Goal: Ask a question: Seek information or help from site administrators or community

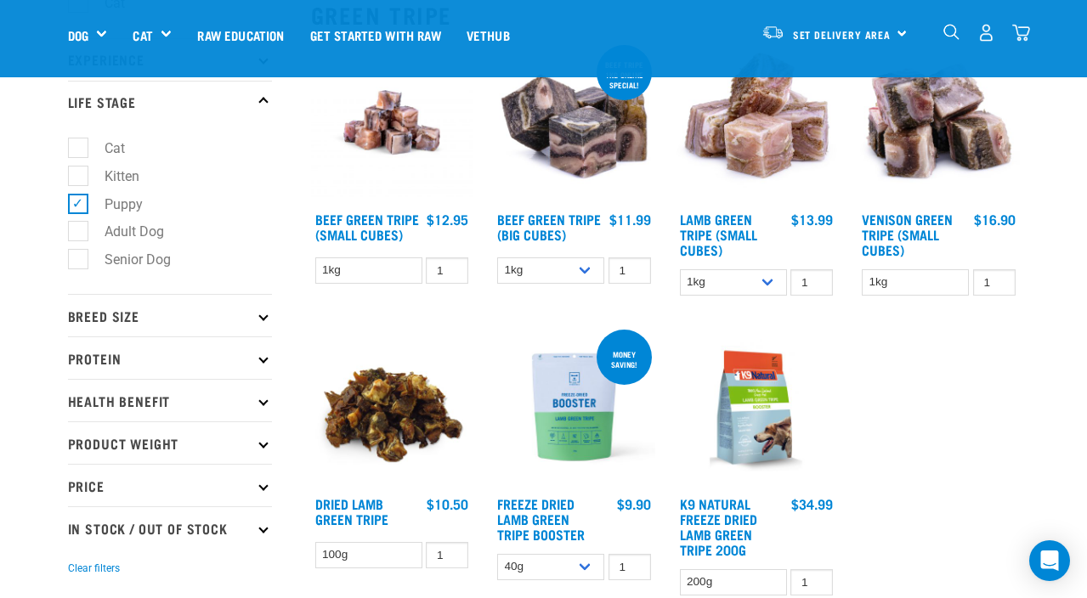
scroll to position [247, 0]
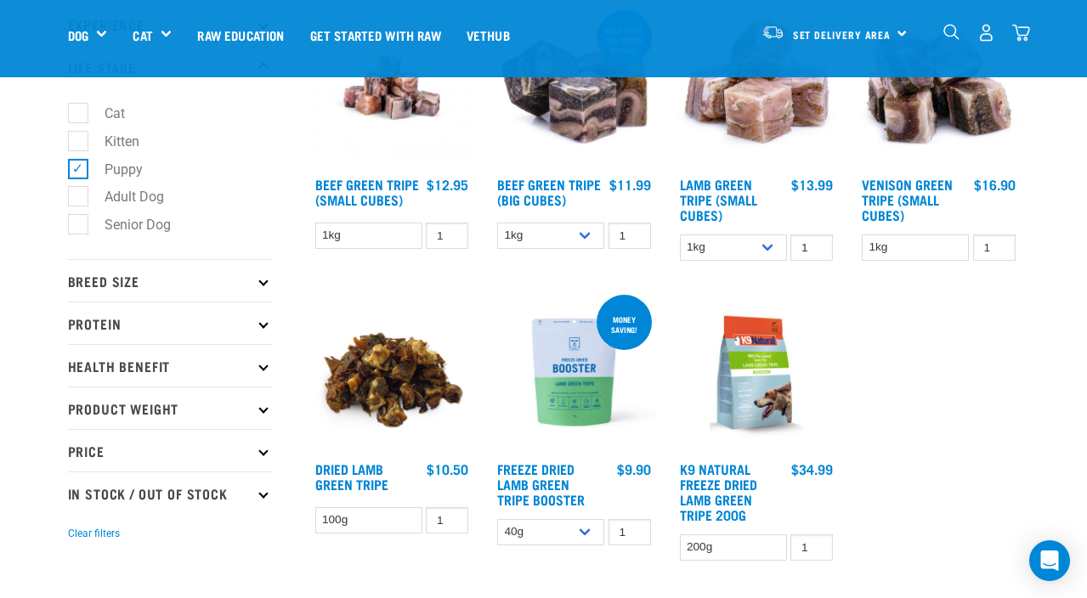
click at [766, 365] on img at bounding box center [756, 372] width 162 height 162
click at [141, 302] on p "Breed Size" at bounding box center [170, 280] width 204 height 42
click at [267, 285] on icon at bounding box center [262, 280] width 9 height 9
click at [218, 46] on p "Experience" at bounding box center [170, 24] width 204 height 42
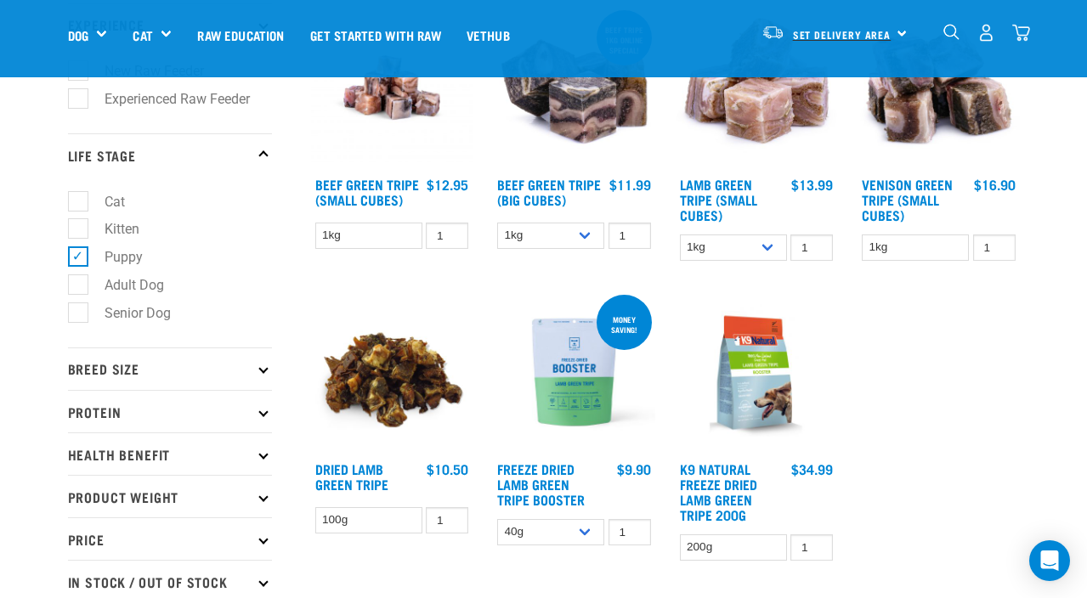
click at [886, 37] on span "Set Delivery Area" at bounding box center [842, 34] width 99 height 6
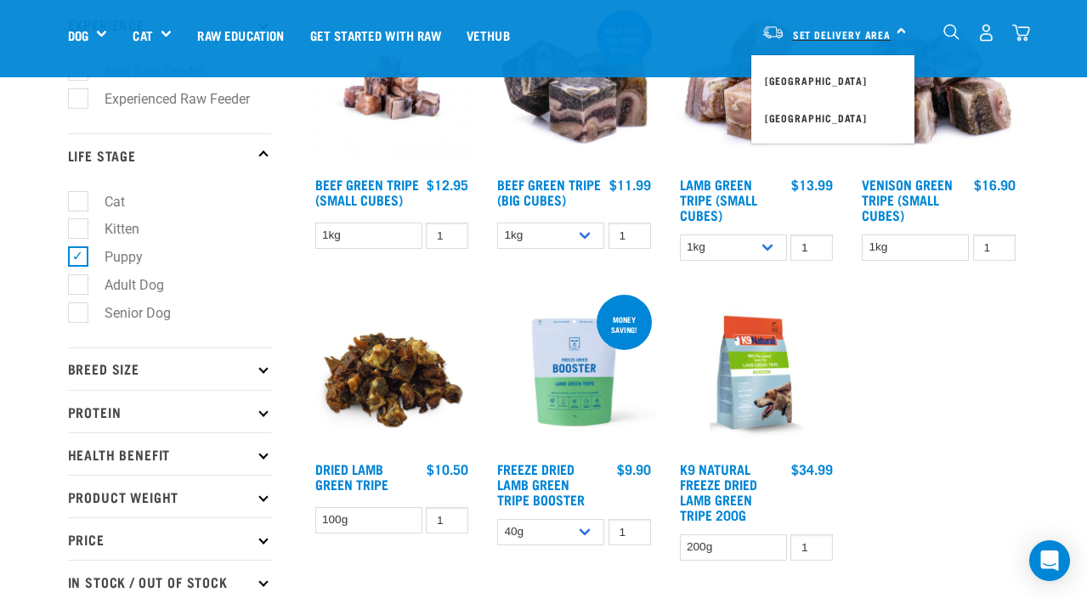
click at [886, 37] on span "Set Delivery Area" at bounding box center [842, 34] width 99 height 6
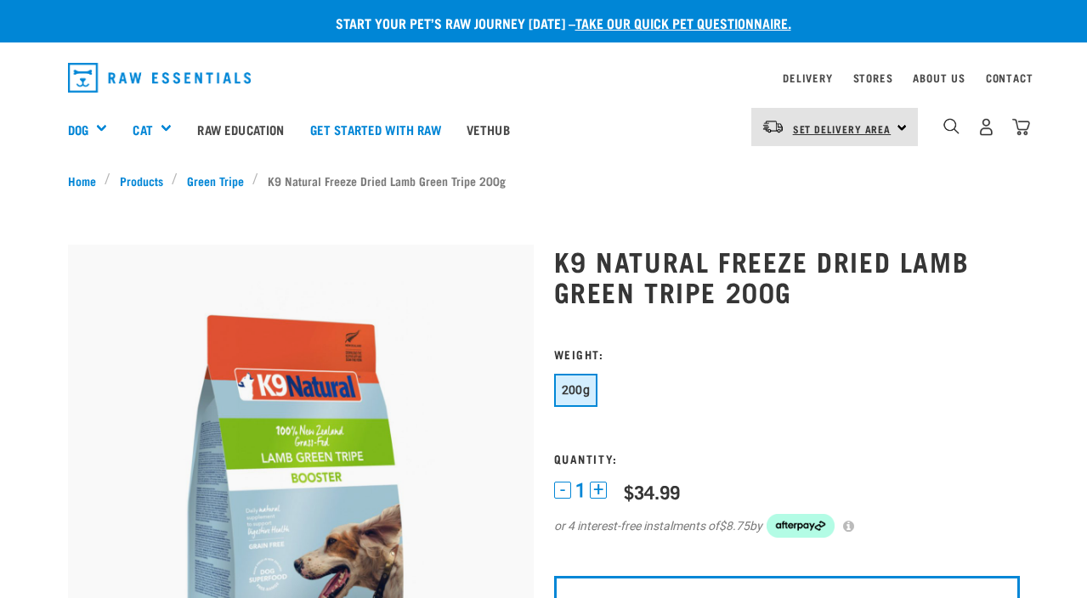
click at [866, 128] on span "Set Delivery Area" at bounding box center [842, 129] width 99 height 6
click at [835, 167] on link "[GEOGRAPHIC_DATA]" at bounding box center [832, 174] width 163 height 37
click at [839, 132] on span "Set Delivery Area" at bounding box center [842, 129] width 99 height 6
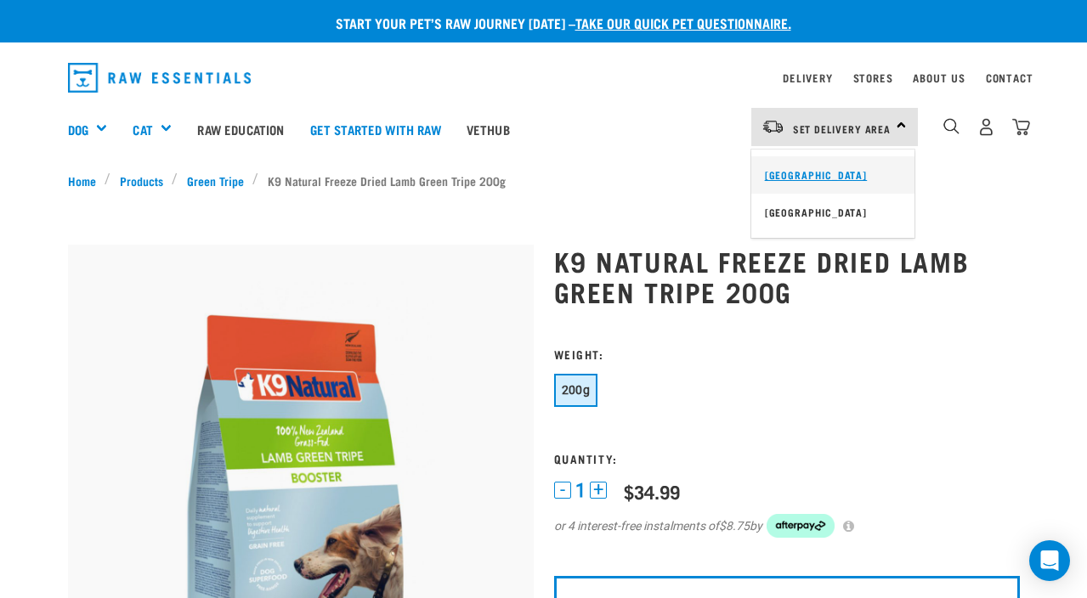
click at [806, 178] on link "[GEOGRAPHIC_DATA]" at bounding box center [832, 174] width 163 height 37
click at [686, 165] on div "×" at bounding box center [543, 167] width 1087 height 8
click at [151, 178] on link "Products" at bounding box center [140, 181] width 61 height 18
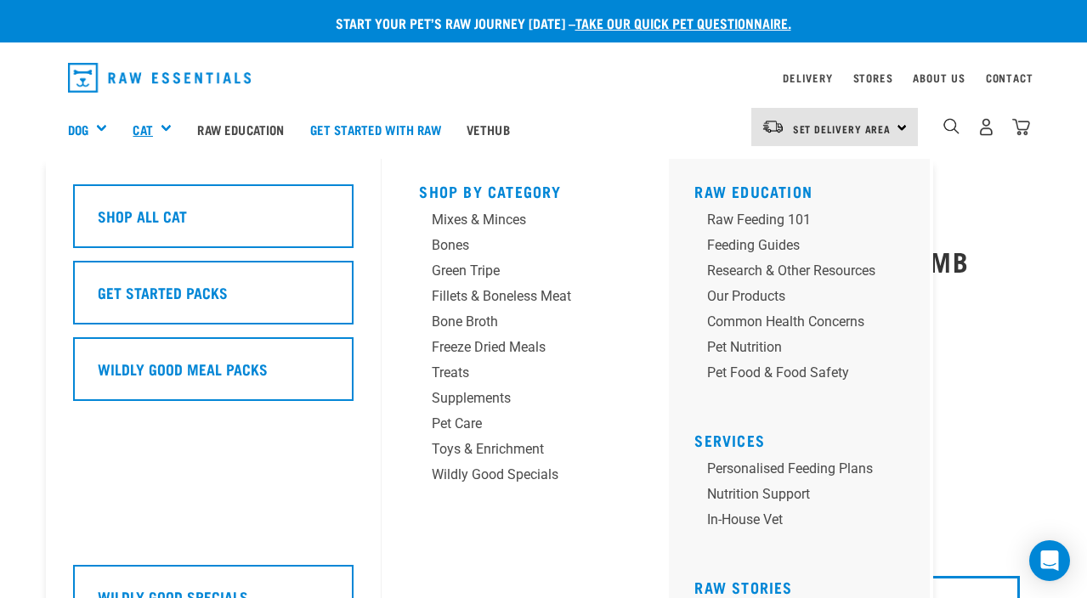
click at [152, 131] on link "Cat" at bounding box center [143, 130] width 20 height 20
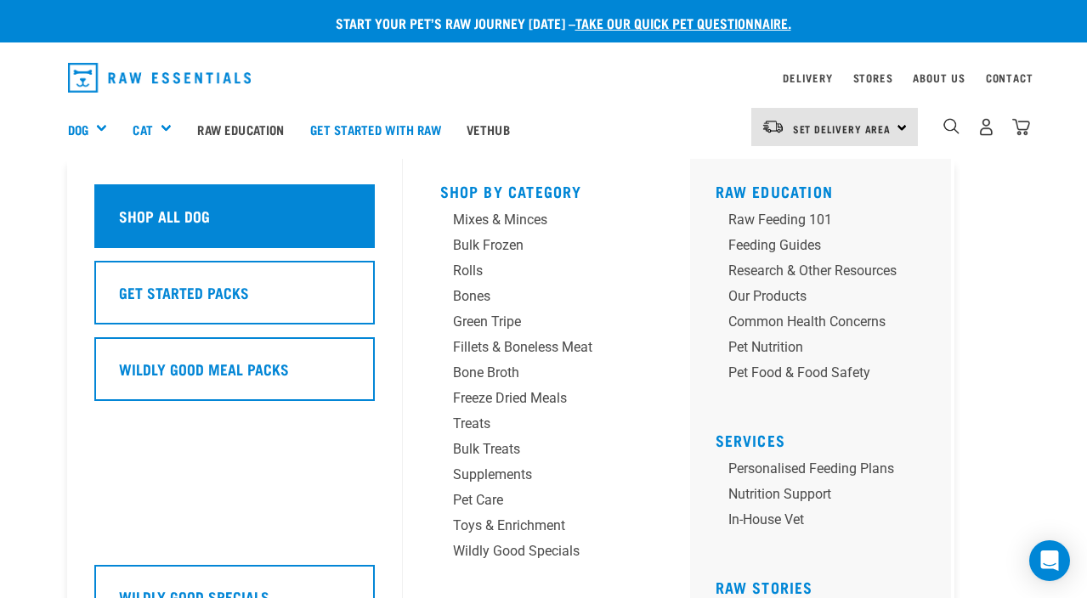
click at [155, 217] on div "Shop All Dog" at bounding box center [234, 216] width 280 height 64
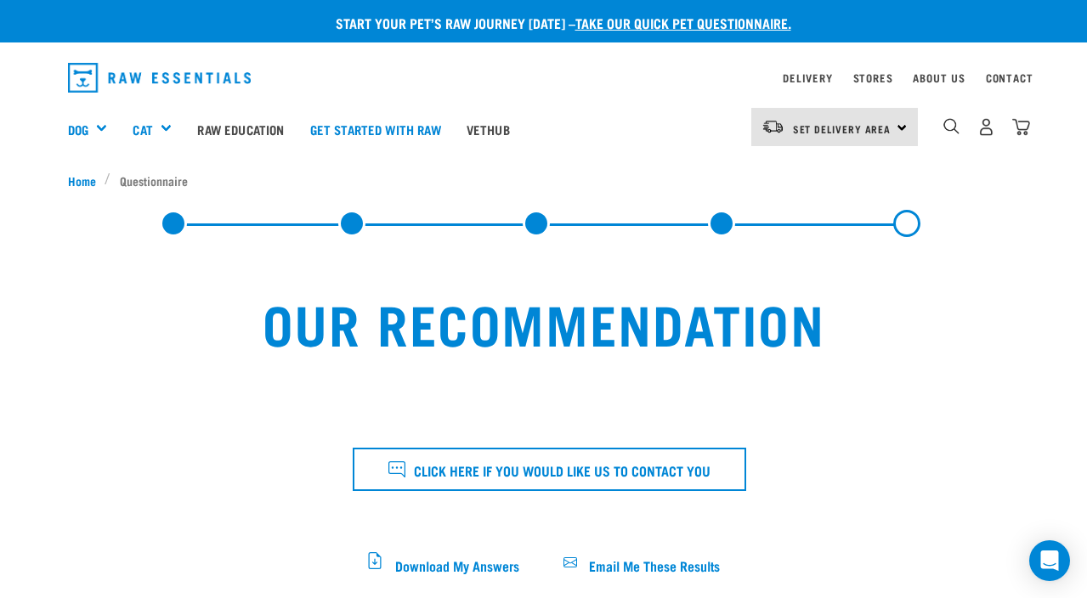
click at [471, 280] on div "Our Recommendation" at bounding box center [544, 498] width 952 height 483
click at [471, 273] on div "Our Recommendation" at bounding box center [544, 498] width 952 height 483
click at [472, 270] on div "Our Recommendation" at bounding box center [544, 498] width 952 height 483
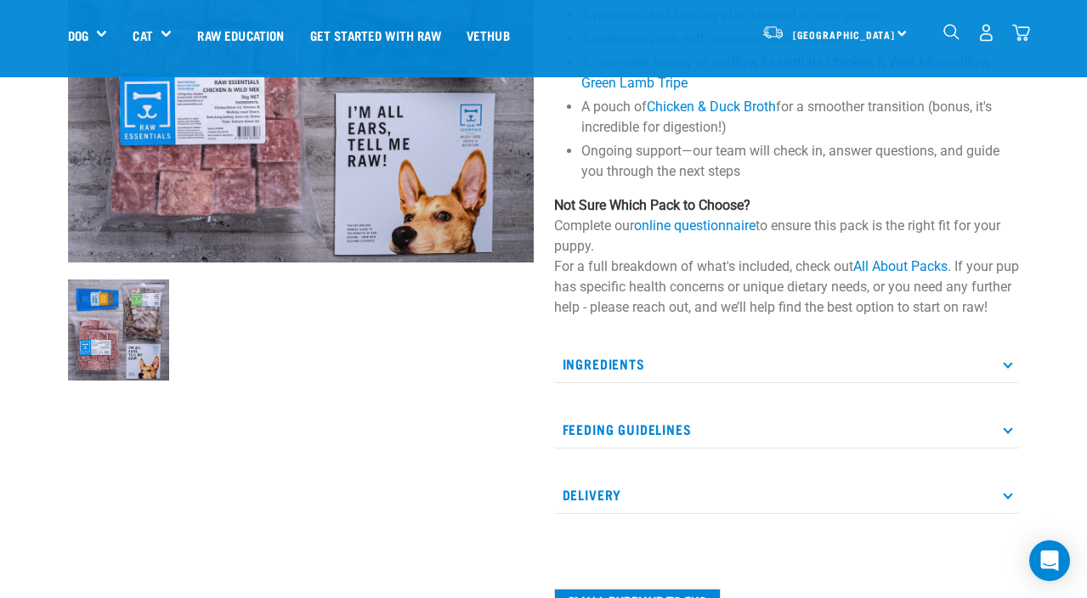
scroll to position [336, 0]
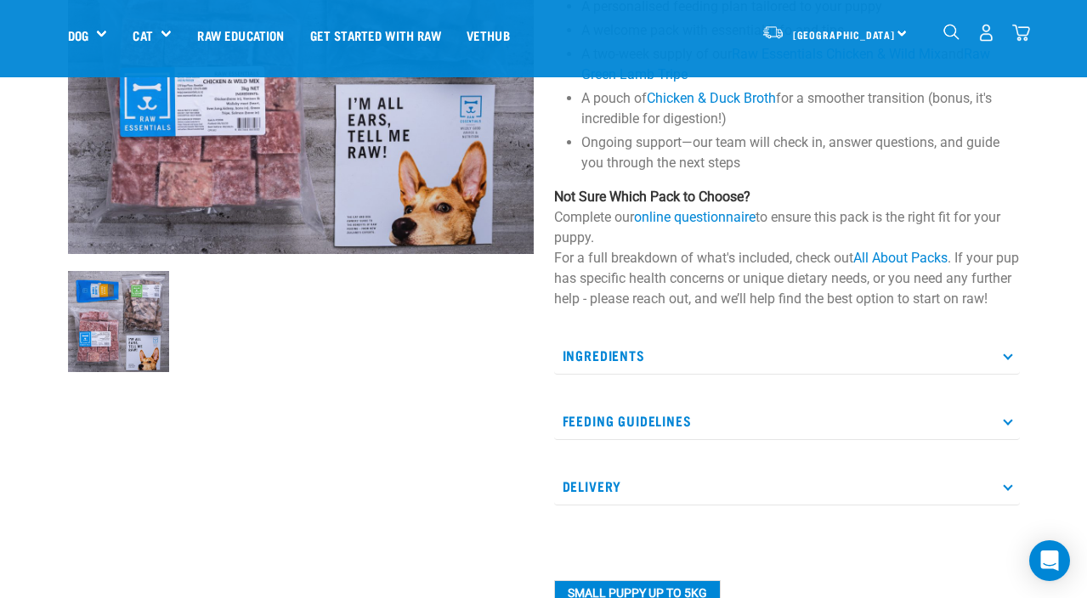
click at [634, 375] on p "Ingredients" at bounding box center [787, 355] width 466 height 38
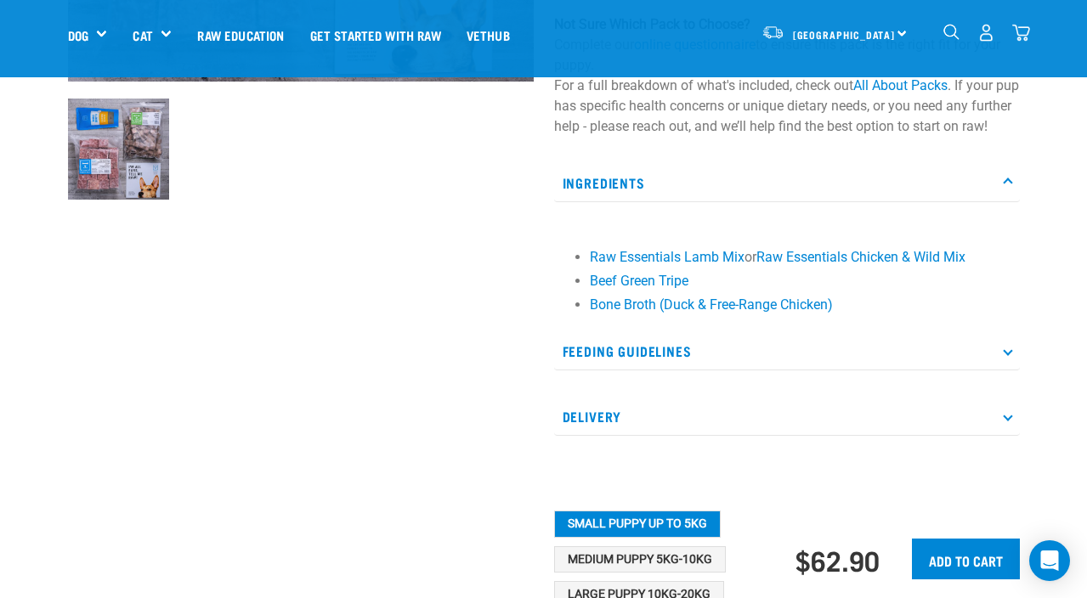
scroll to position [510, 0]
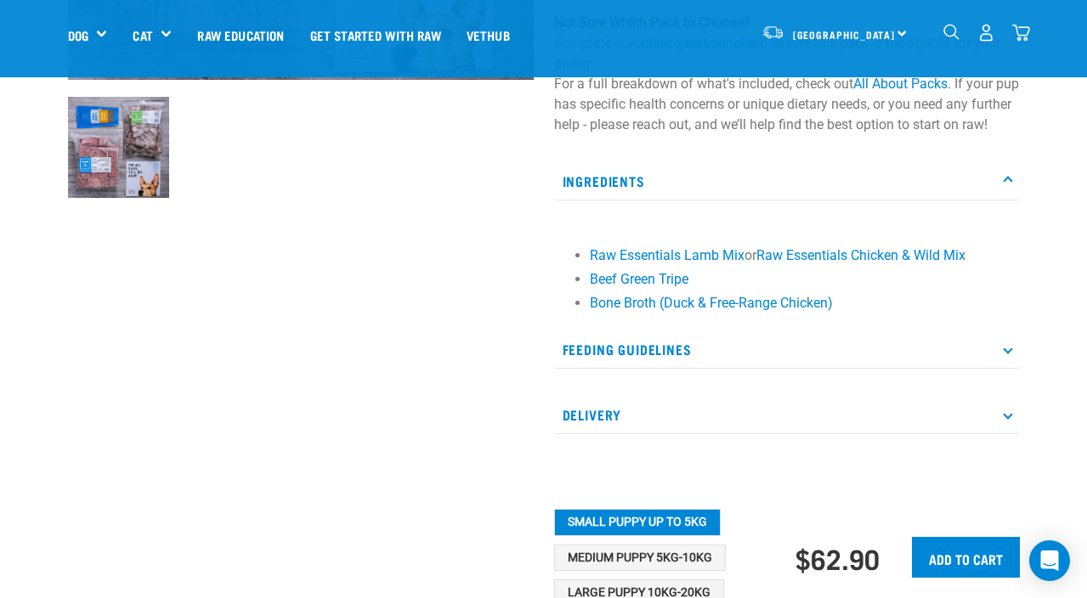
click at [628, 363] on p "Feeding Guidelines" at bounding box center [787, 350] width 466 height 38
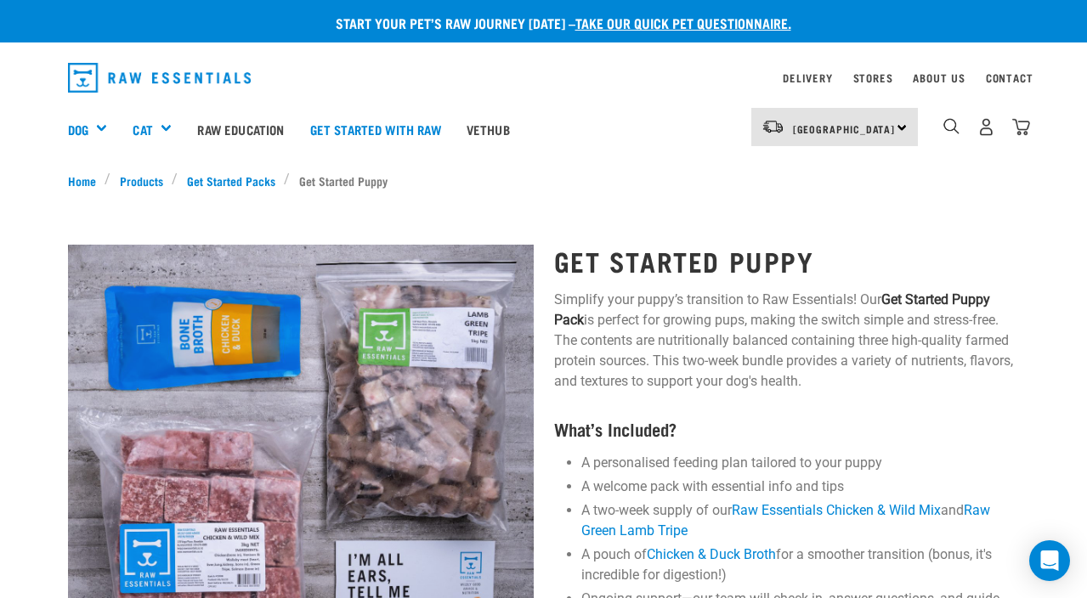
scroll to position [0, 0]
click at [218, 185] on link "Get Started Packs" at bounding box center [231, 181] width 106 height 18
click at [226, 172] on link "Get Started Packs" at bounding box center [231, 181] width 106 height 18
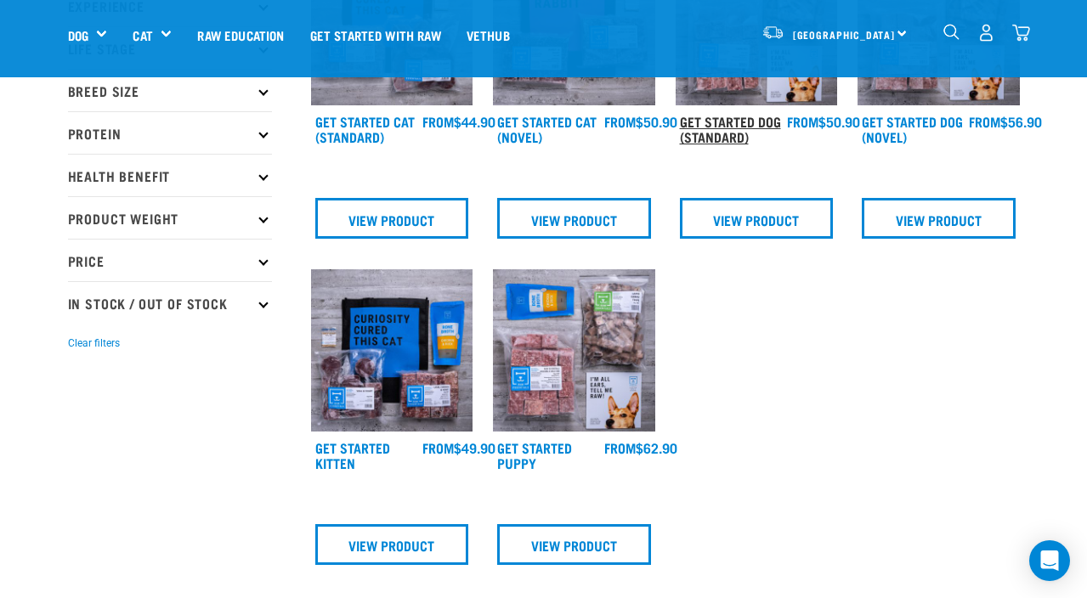
scroll to position [186, 0]
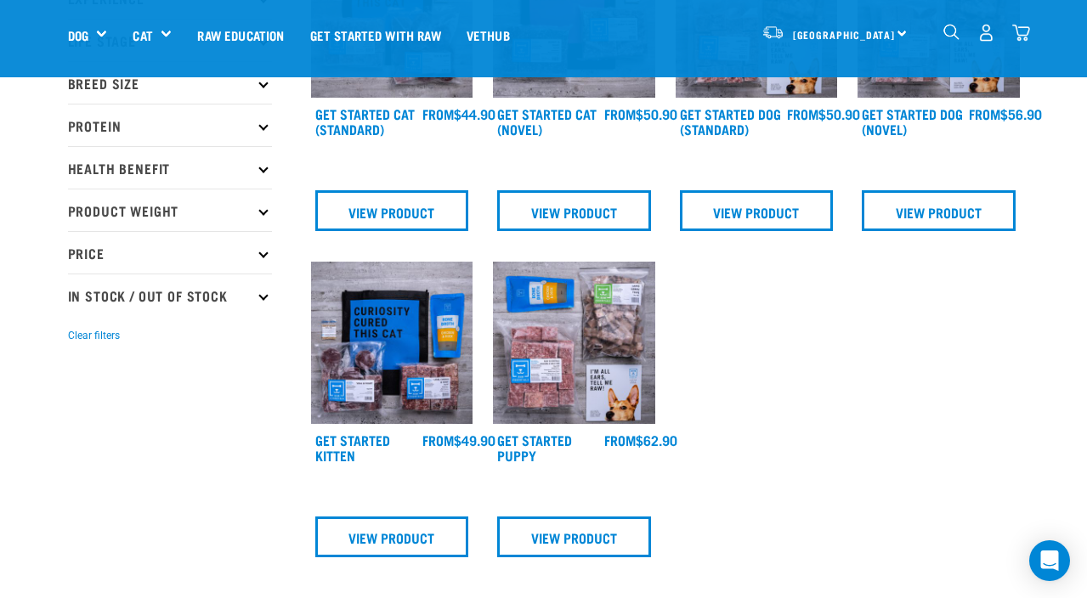
click at [636, 438] on span "FROM" at bounding box center [619, 440] width 31 height 8
click at [611, 364] on img at bounding box center [574, 343] width 162 height 162
click at [595, 539] on link "View Product" at bounding box center [574, 537] width 154 height 41
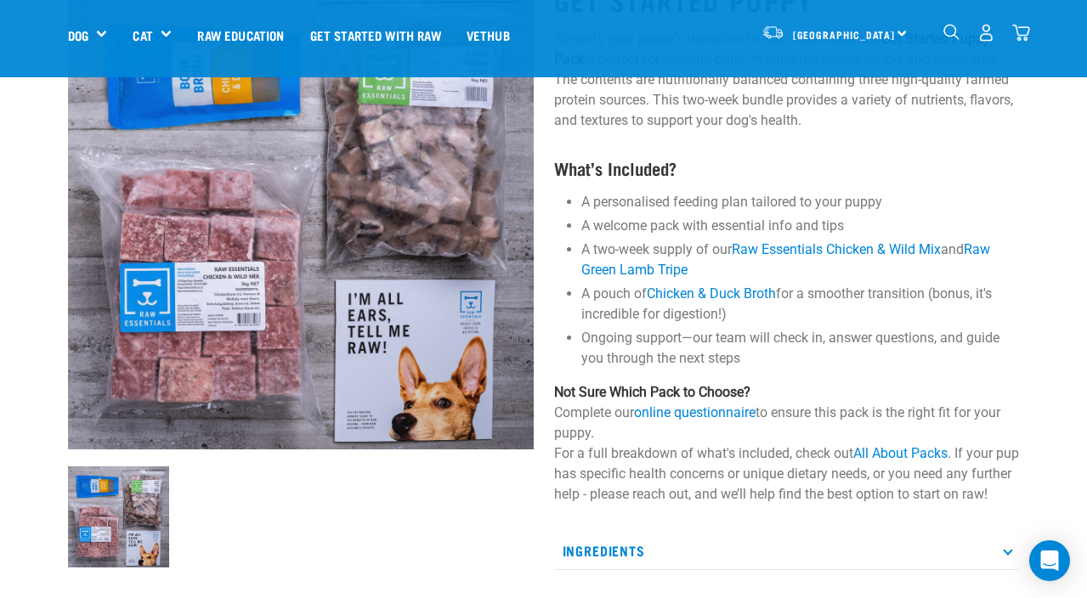
scroll to position [132, 0]
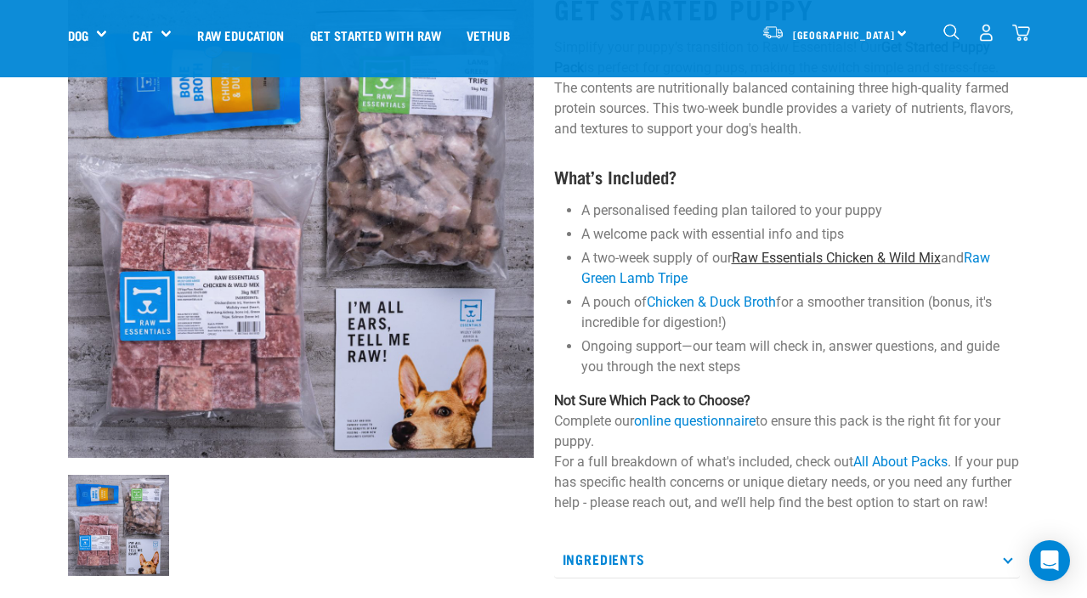
click at [879, 257] on link "Raw Essentials Chicken & Wild Mix" at bounding box center [836, 258] width 209 height 16
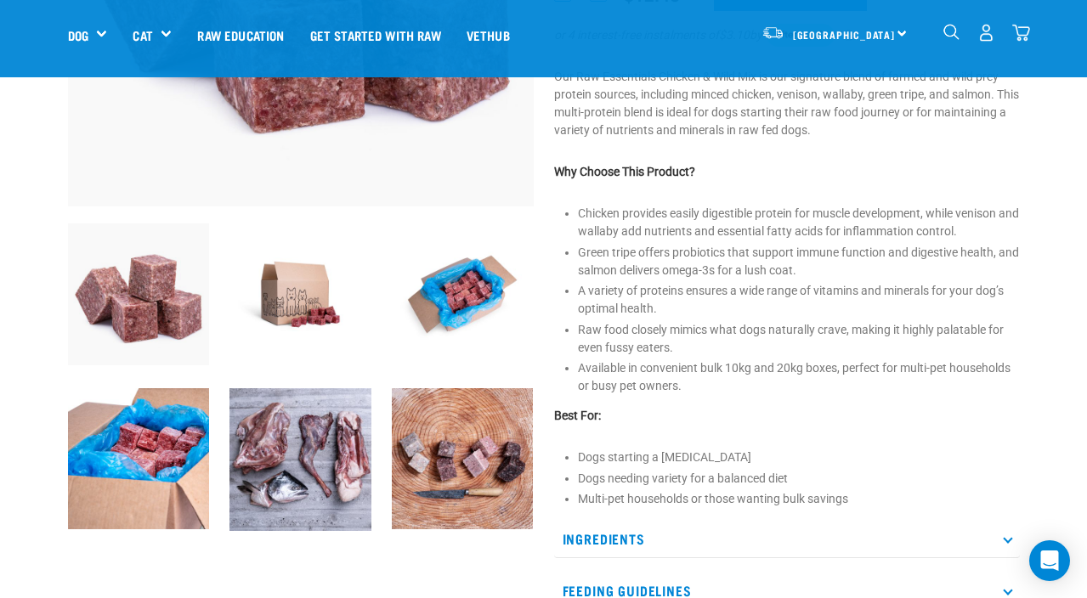
scroll to position [409, 0]
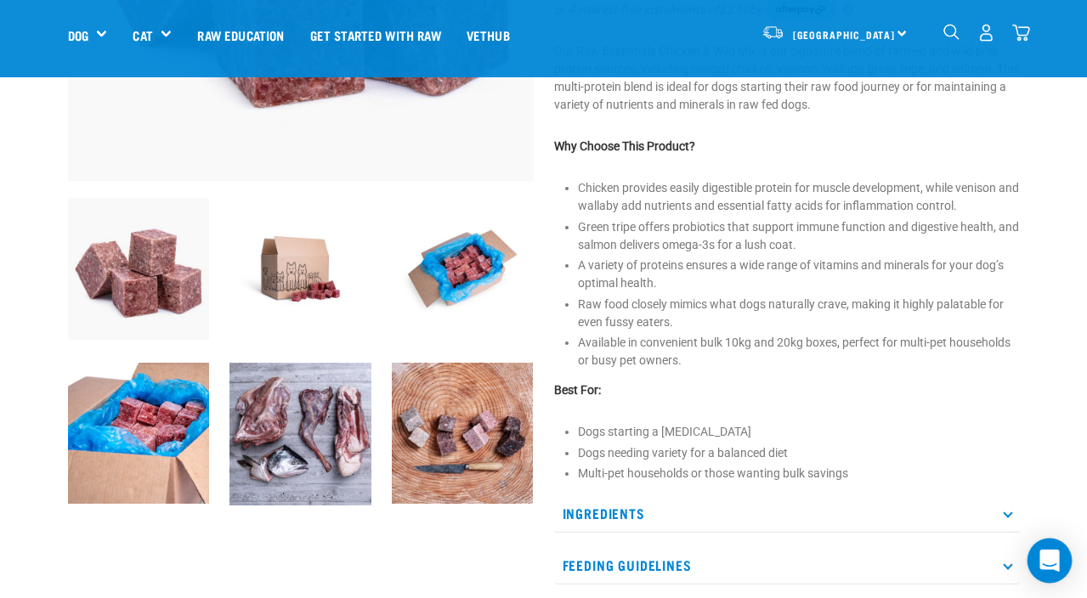
click at [1045, 561] on icon "Open Intercom Messenger" at bounding box center [1049, 561] width 20 height 22
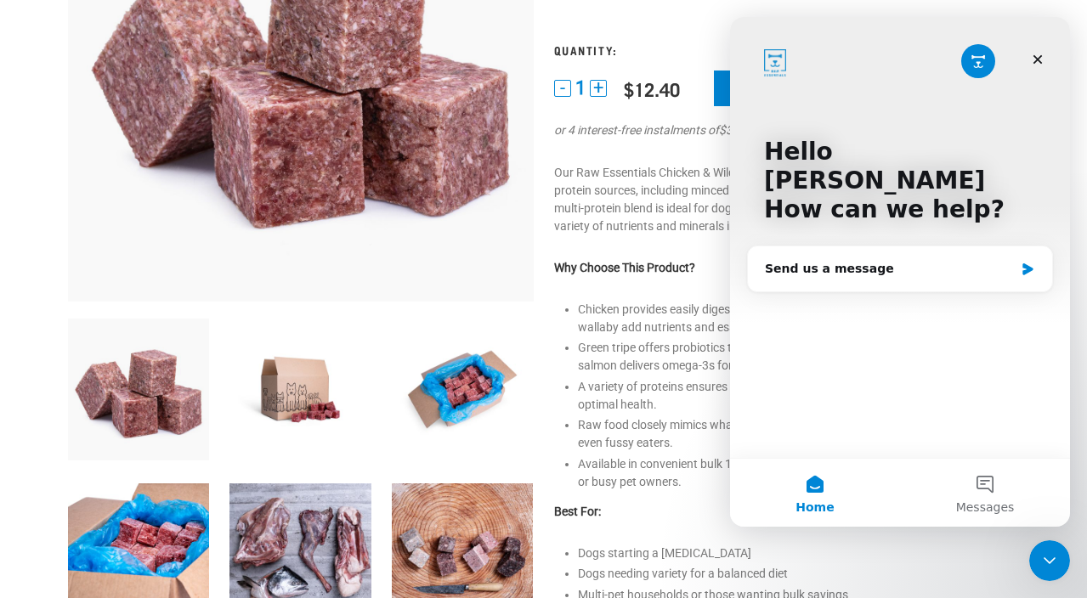
scroll to position [0, 0]
click at [885, 260] on div "Send us a message" at bounding box center [889, 269] width 249 height 18
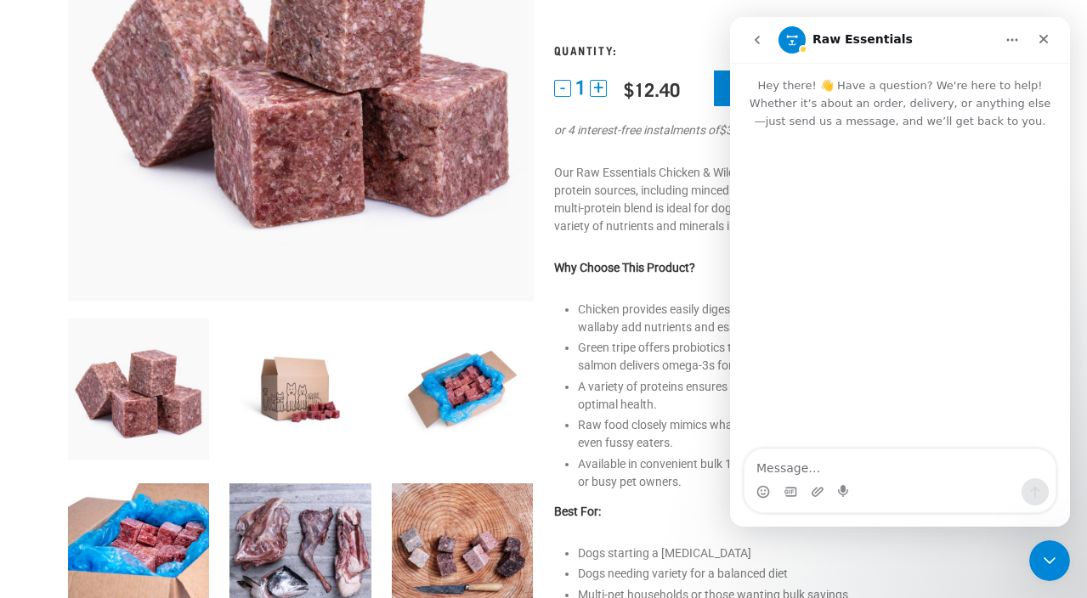
click at [837, 458] on textarea "Message…" at bounding box center [899, 463] width 311 height 29
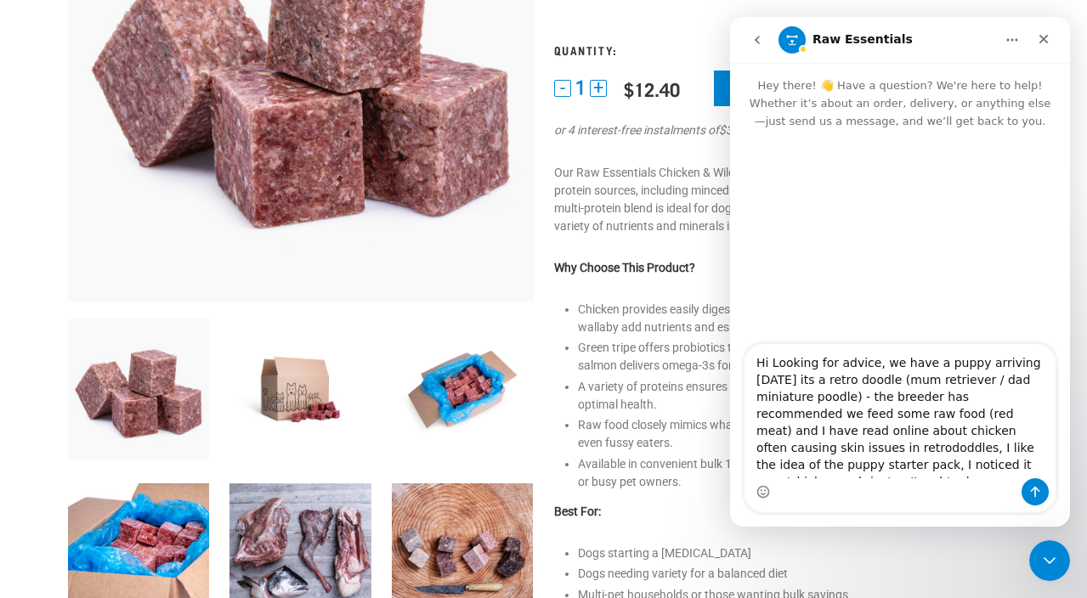
scroll to position [10, 0]
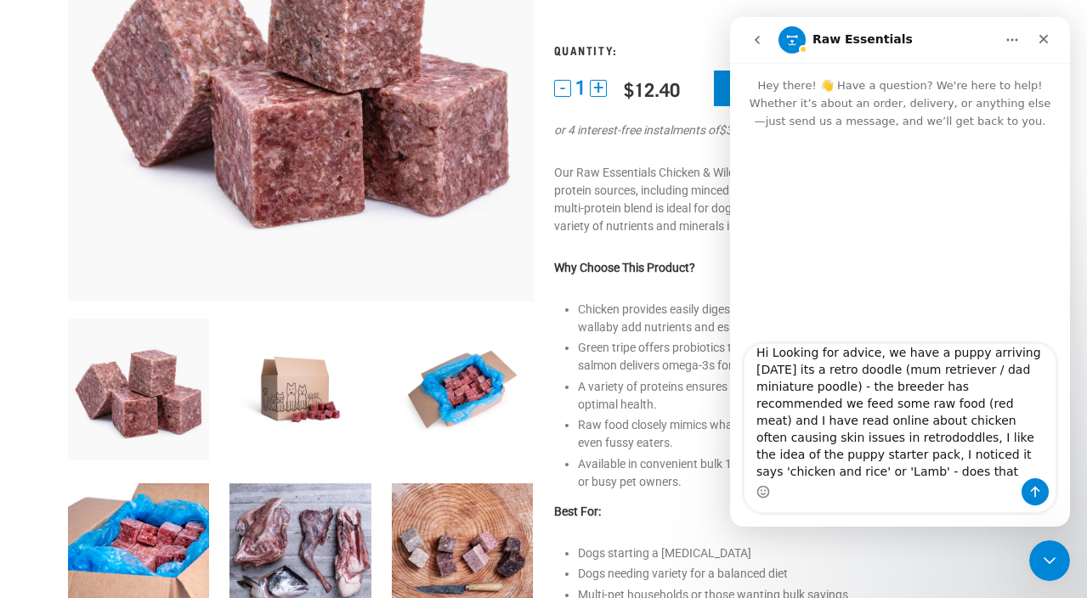
type textarea "Hi Looking for advice, we have a puppy arriving in two weeks its a retro doodle…"
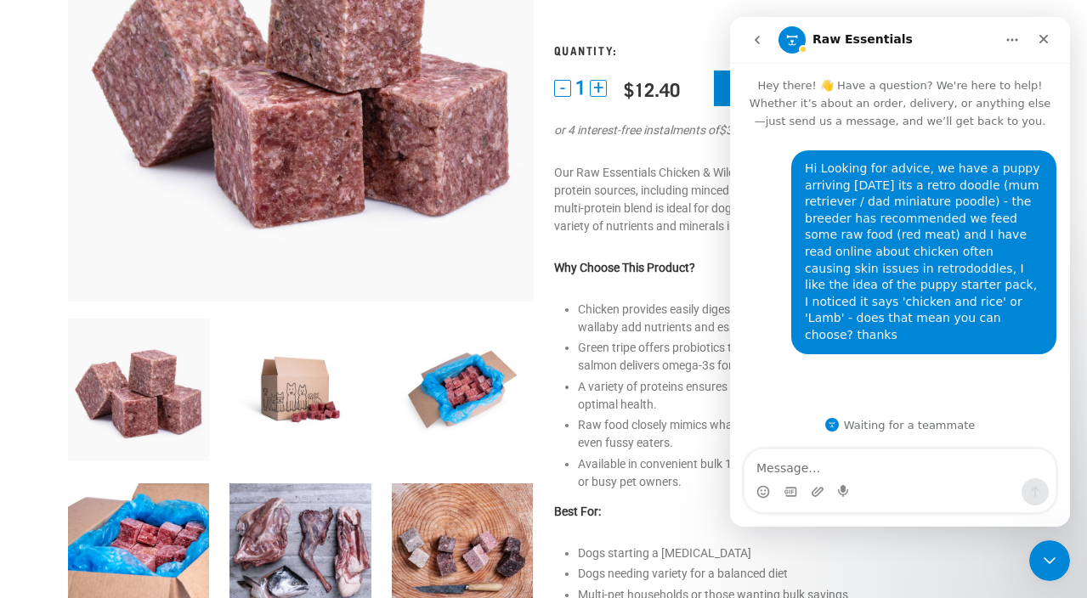
scroll to position [0, 0]
click at [1015, 42] on icon "Home" at bounding box center [1012, 40] width 14 height 14
click at [709, 204] on p "Our Raw Essentials Chicken & Wild Mix is our signature blend of farmed and wild…" at bounding box center [787, 199] width 466 height 71
click at [653, 232] on p "Our Raw Essentials Chicken & Wild Mix is our signature blend of farmed and wild…" at bounding box center [787, 199] width 466 height 71
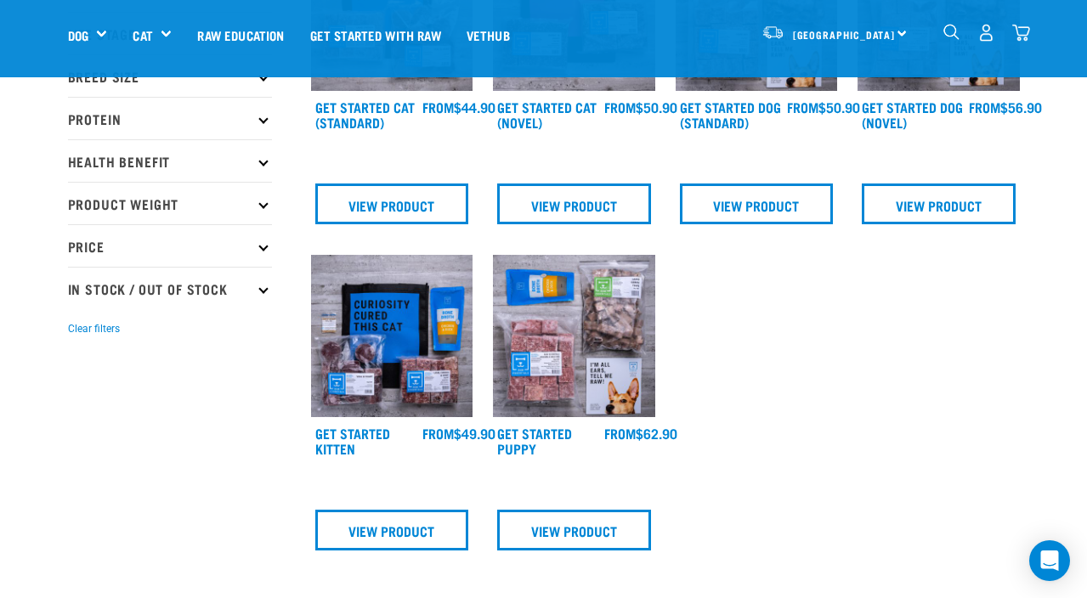
scroll to position [195, 0]
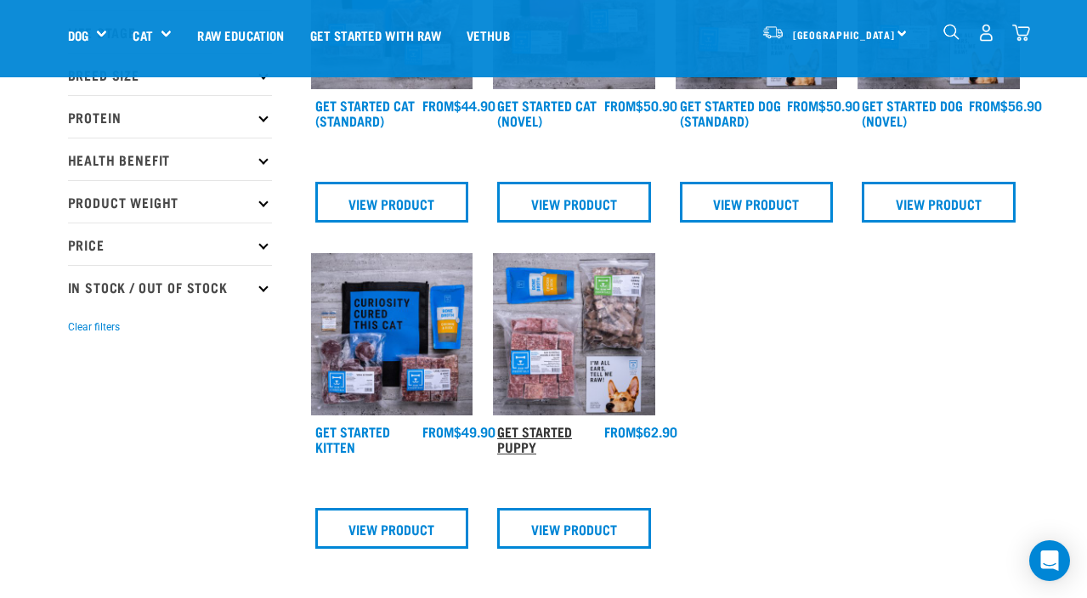
click at [551, 427] on link "Get Started Puppy" at bounding box center [534, 438] width 75 height 23
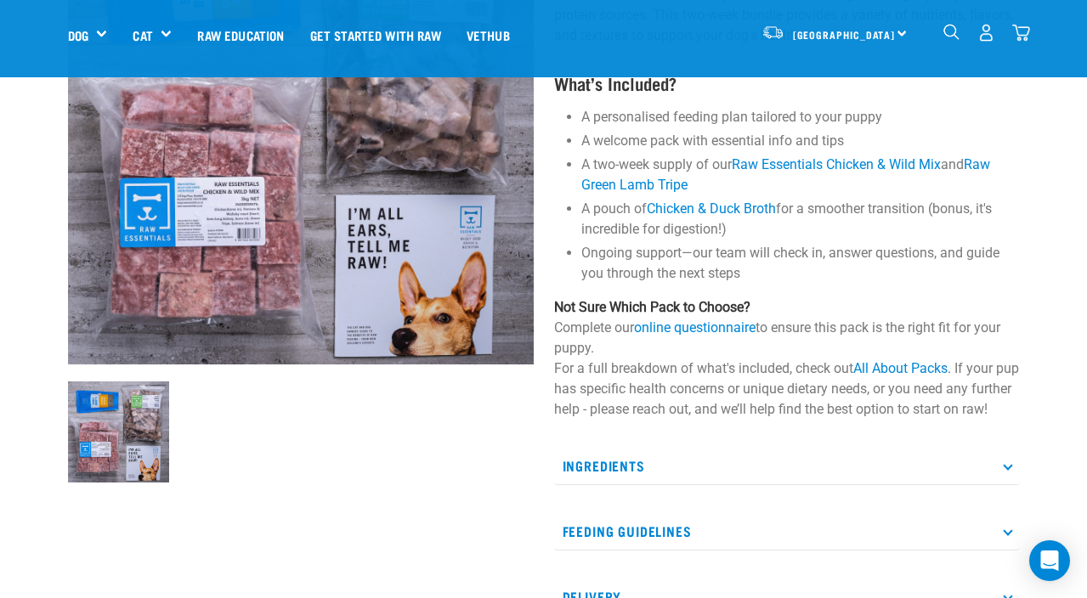
scroll to position [191, 0]
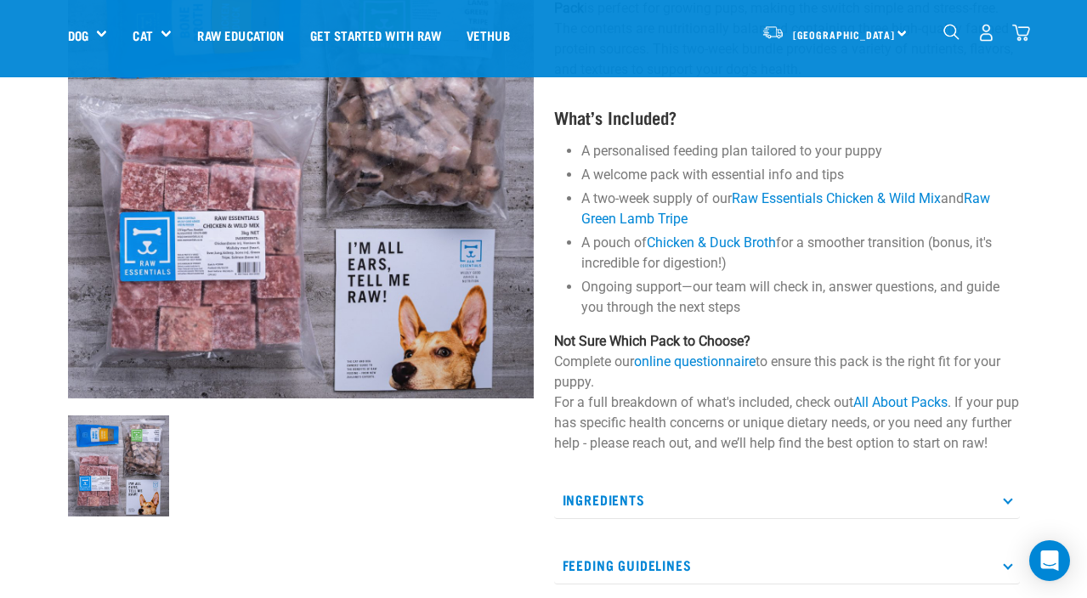
click at [607, 519] on p "Ingredients" at bounding box center [787, 500] width 466 height 38
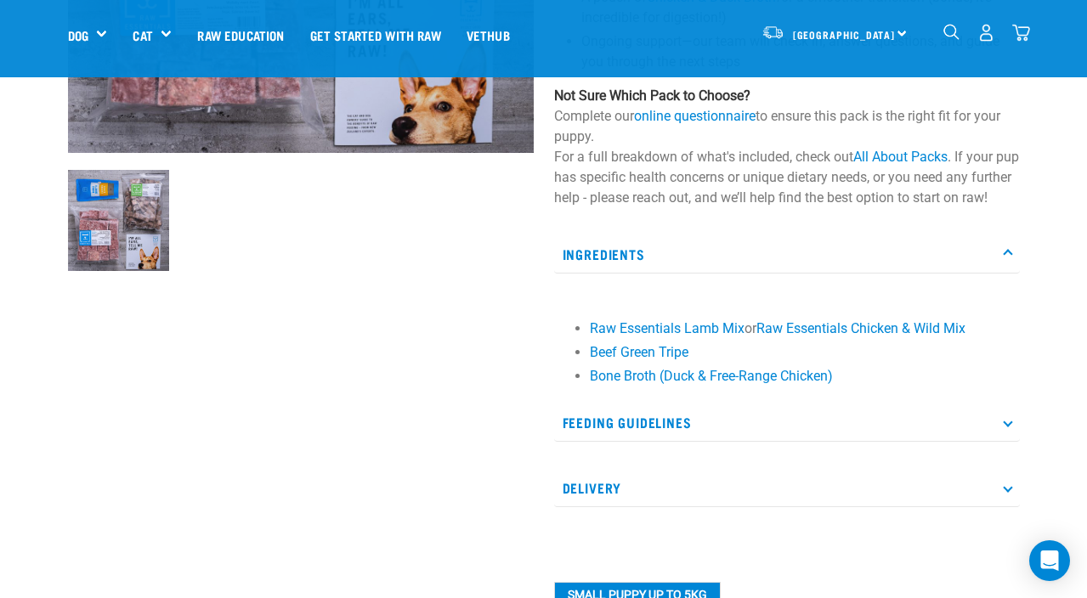
scroll to position [434, 0]
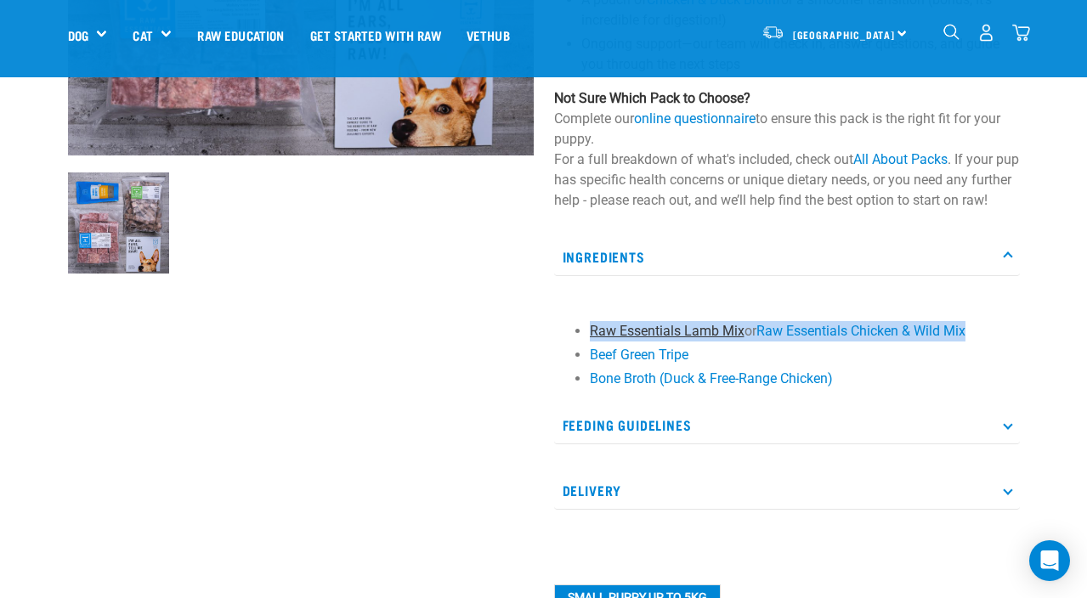
drag, startPoint x: 986, startPoint y: 348, endPoint x: 589, endPoint y: 348, distance: 397.6
click at [590, 342] on li "Raw Essentials Lamb Mix or Raw Essentials Chicken & Wild Mix" at bounding box center [800, 331] width 421 height 20
copy li "Raw Essentials Lamb Mix or Raw Essentials Chicken & Wild Mix"
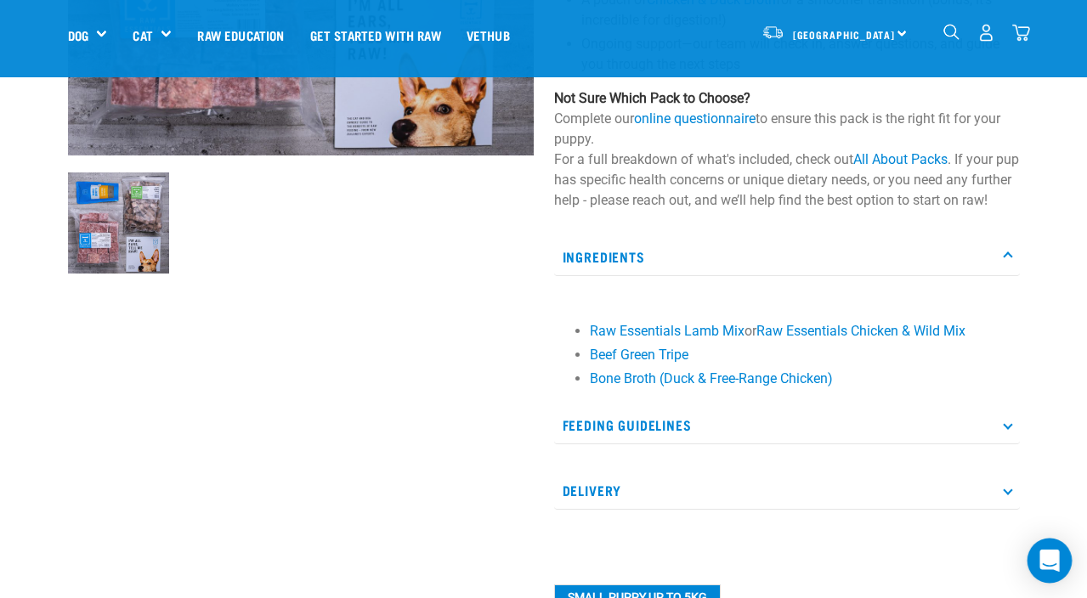
click at [1047, 576] on div "Open Intercom Messenger" at bounding box center [1049, 561] width 45 height 45
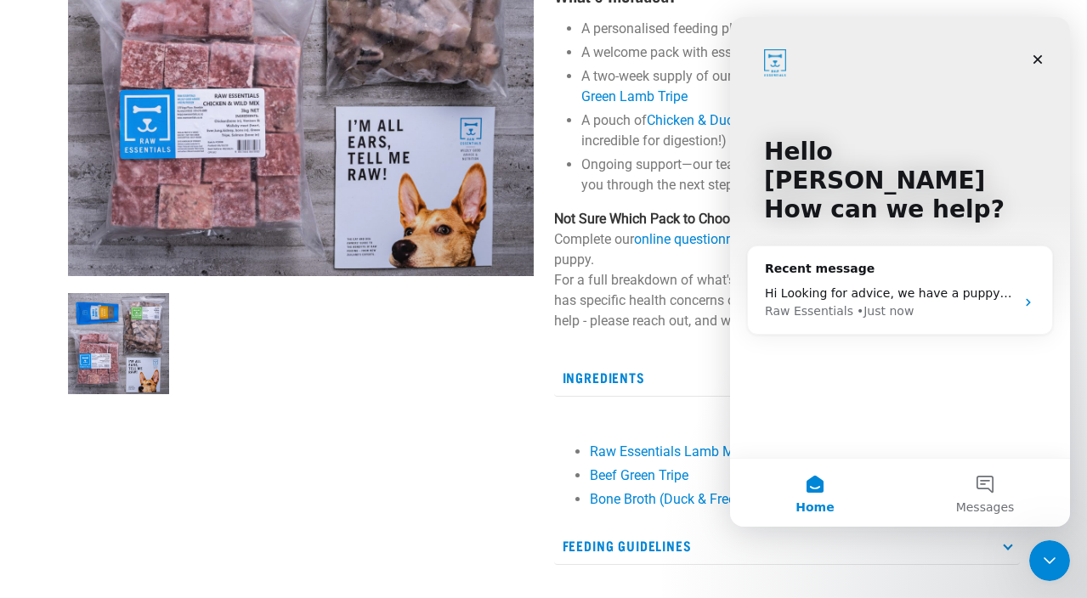
scroll to position [0, 0]
click at [949, 285] on div "Hi Looking for advice, we have a puppy arriving [DATE] its a retro doodle (mum …" at bounding box center [909, 294] width 209 height 18
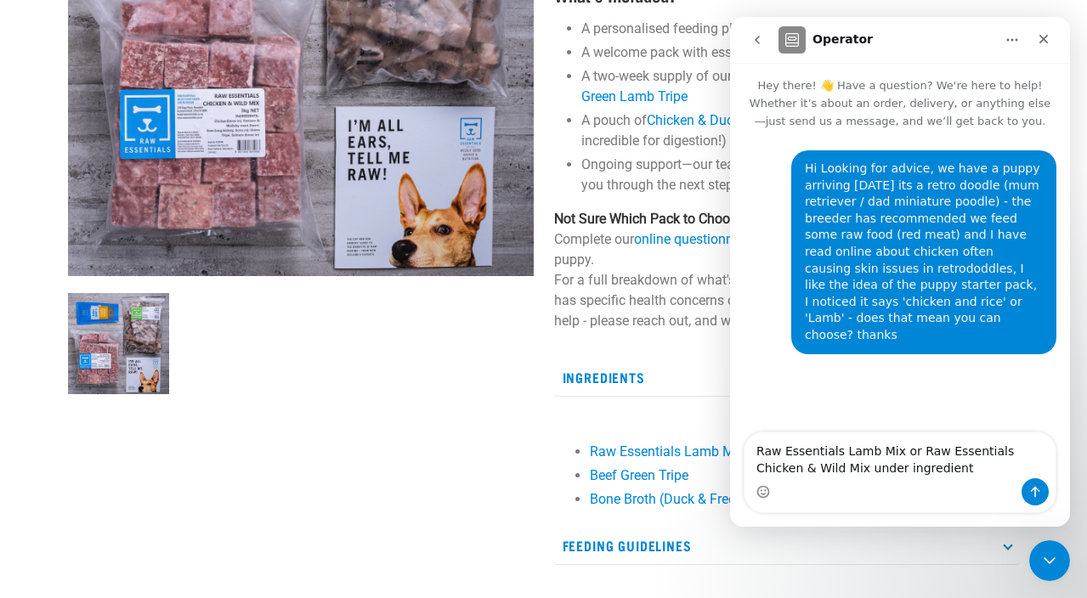
type textarea "Raw Essentials Lamb Mix or Raw Essentials Chicken & Wild Mix under ingredients"
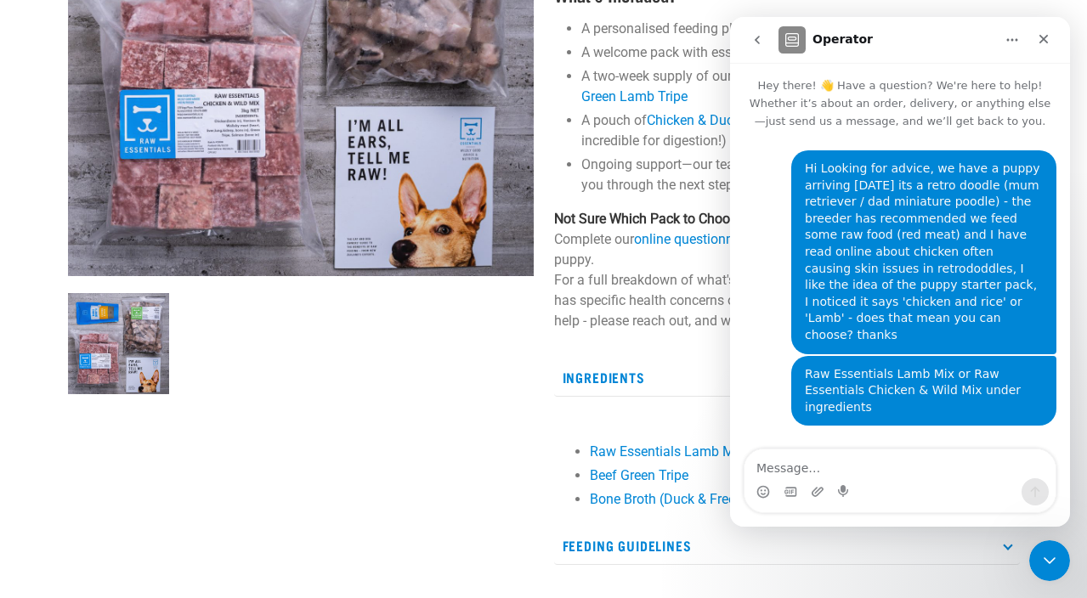
click at [521, 347] on div at bounding box center [301, 345] width 486 height 124
click at [603, 397] on p "Ingredients" at bounding box center [787, 378] width 466 height 38
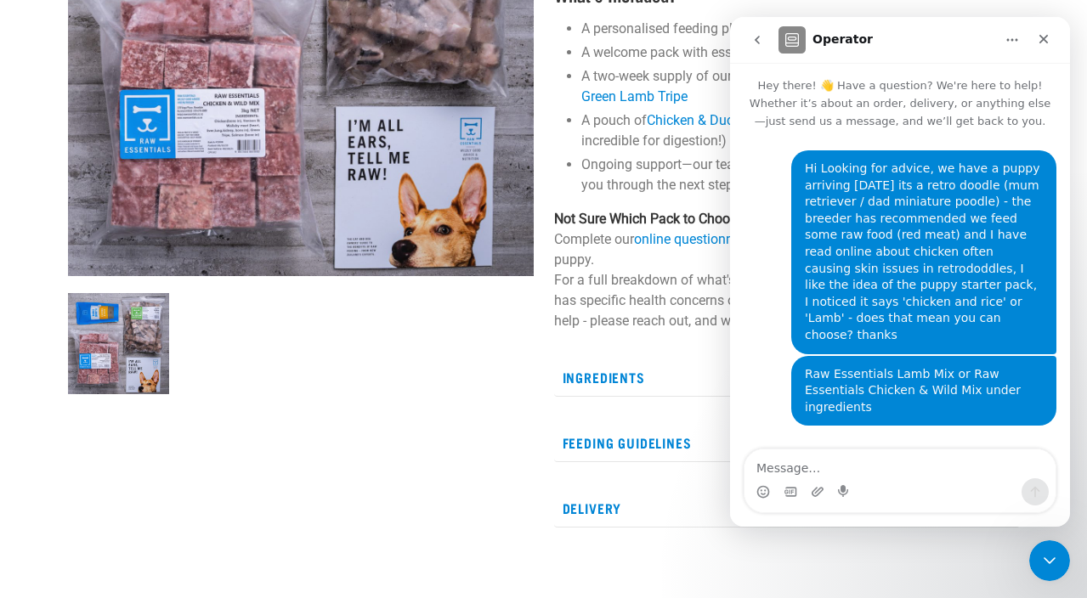
click at [603, 397] on p "Ingredients" at bounding box center [787, 378] width 466 height 38
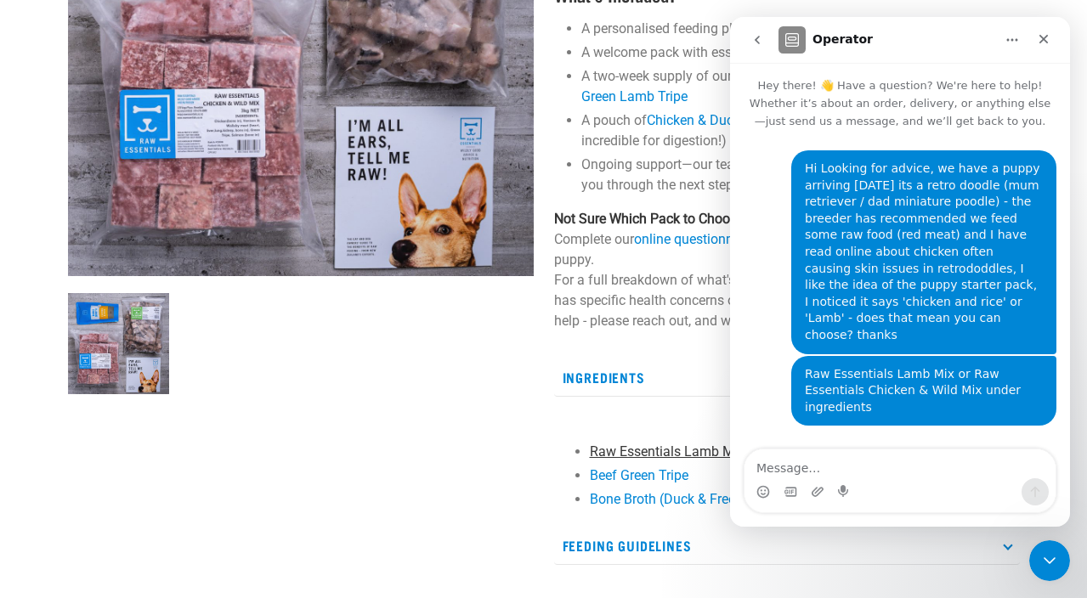
click at [646, 460] on link "Raw Essentials Lamb Mix" at bounding box center [667, 452] width 155 height 16
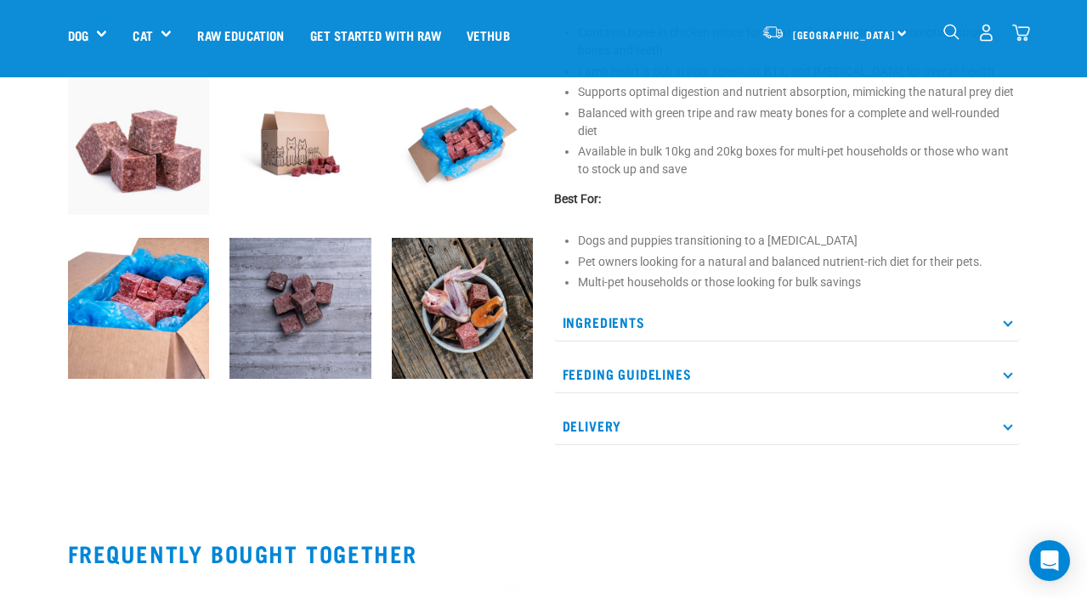
scroll to position [537, 0]
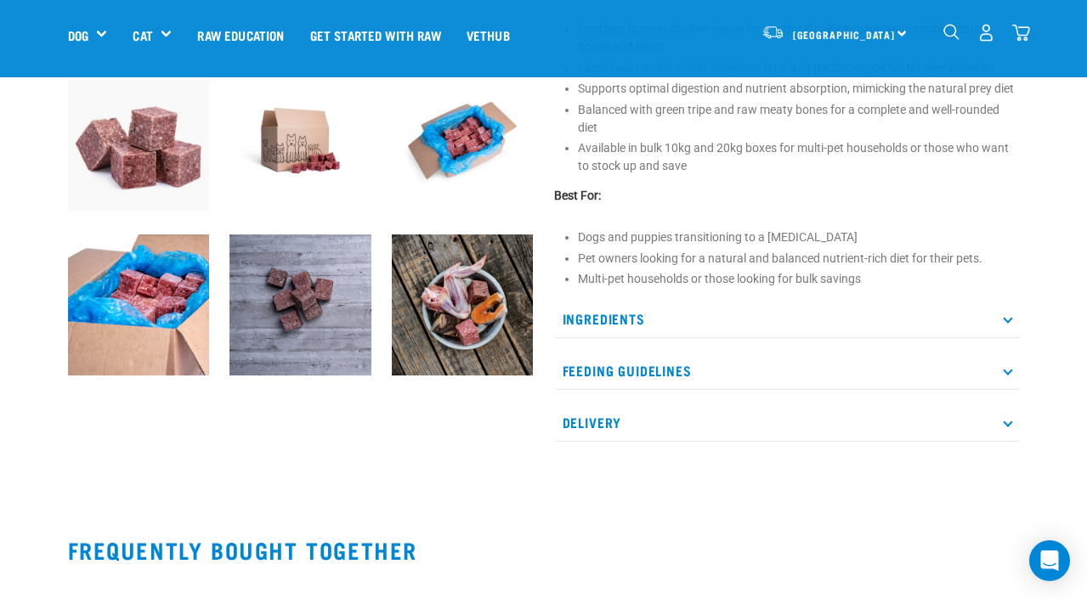
click at [642, 338] on p "Ingredients" at bounding box center [787, 319] width 466 height 38
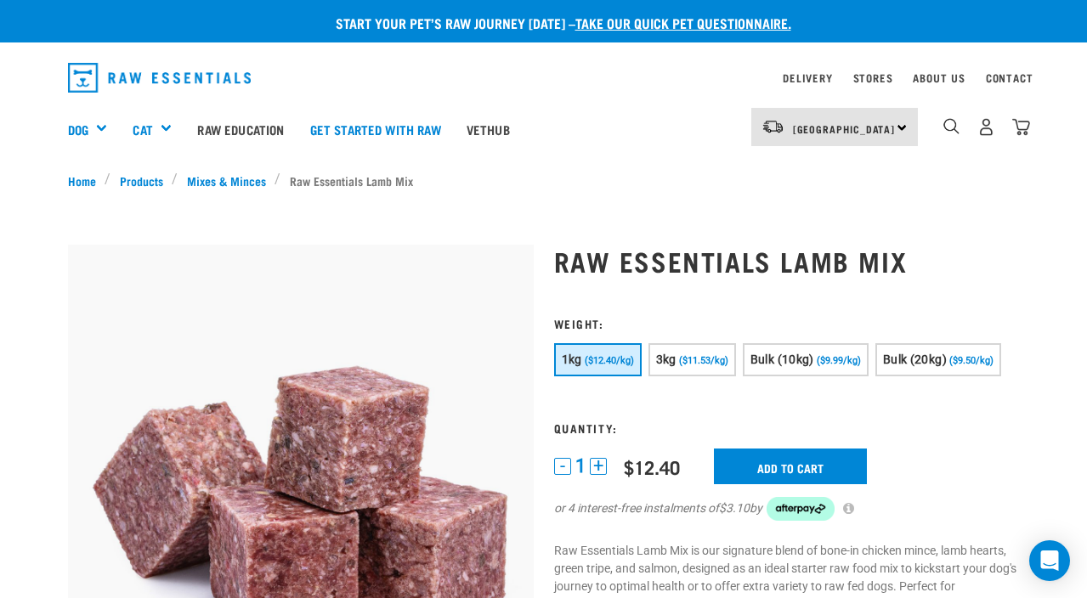
scroll to position [0, 0]
click at [1044, 552] on icon "Open Intercom Messenger" at bounding box center [1049, 561] width 20 height 22
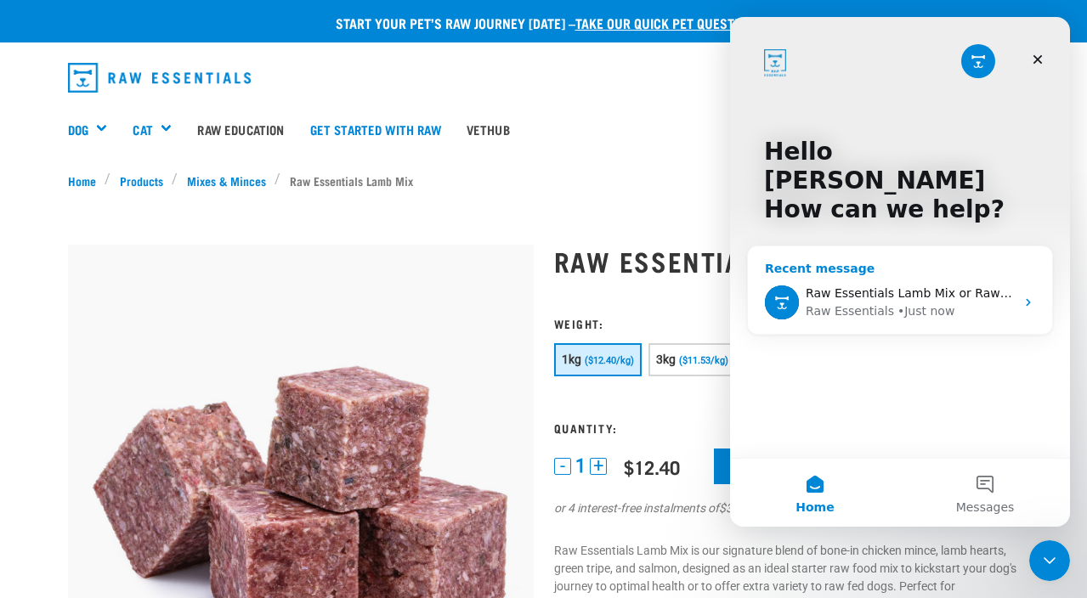
click at [930, 302] on div "• Just now" at bounding box center [925, 311] width 57 height 18
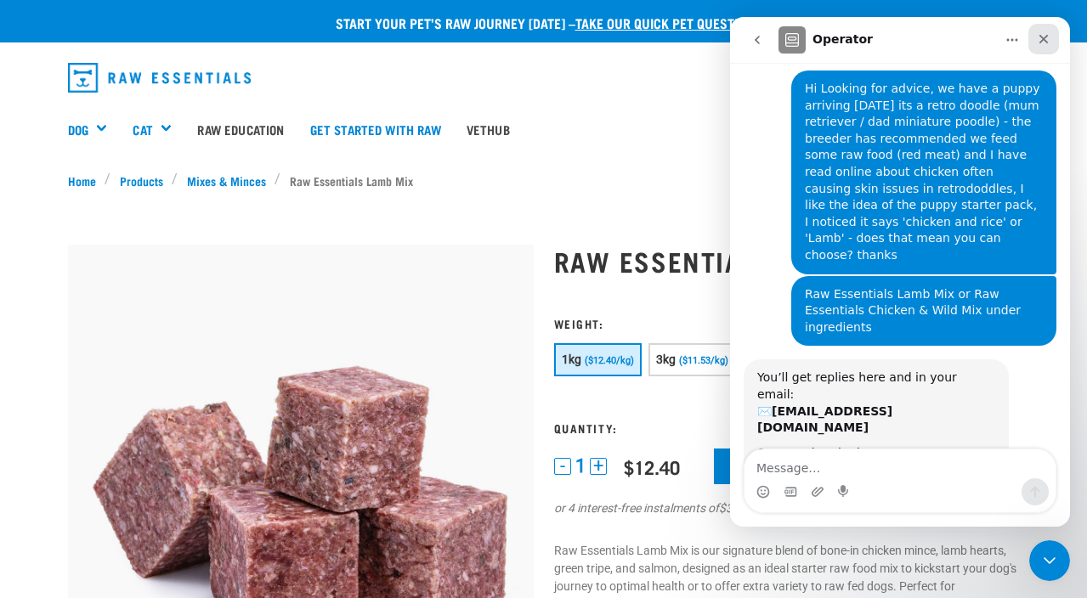
click at [1046, 37] on icon "Close" at bounding box center [1043, 39] width 9 height 9
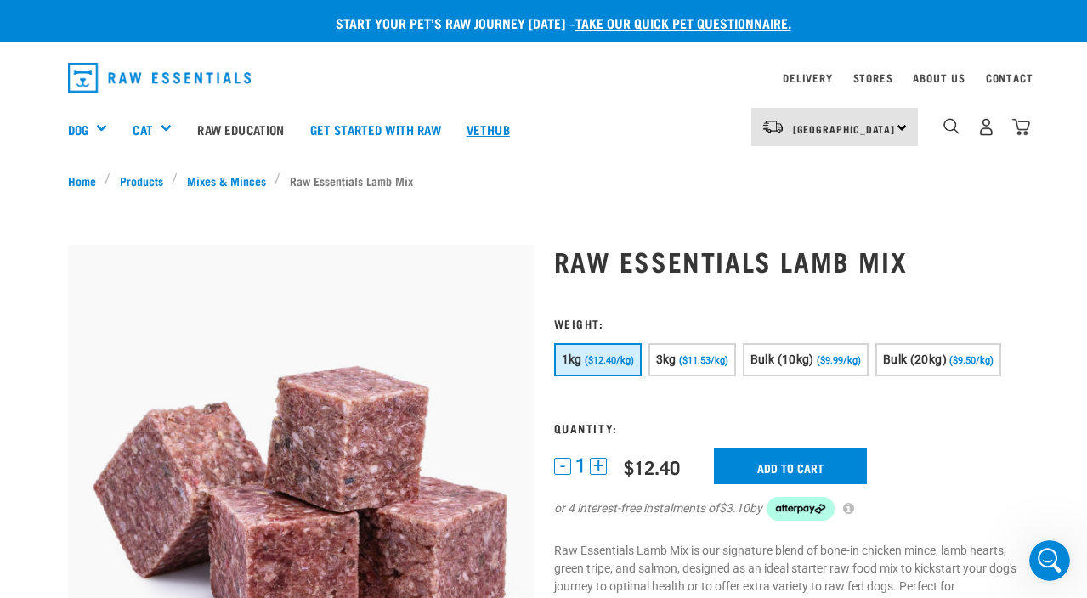
scroll to position [0, 0]
click at [523, 126] on link "Vethub" at bounding box center [488, 129] width 69 height 68
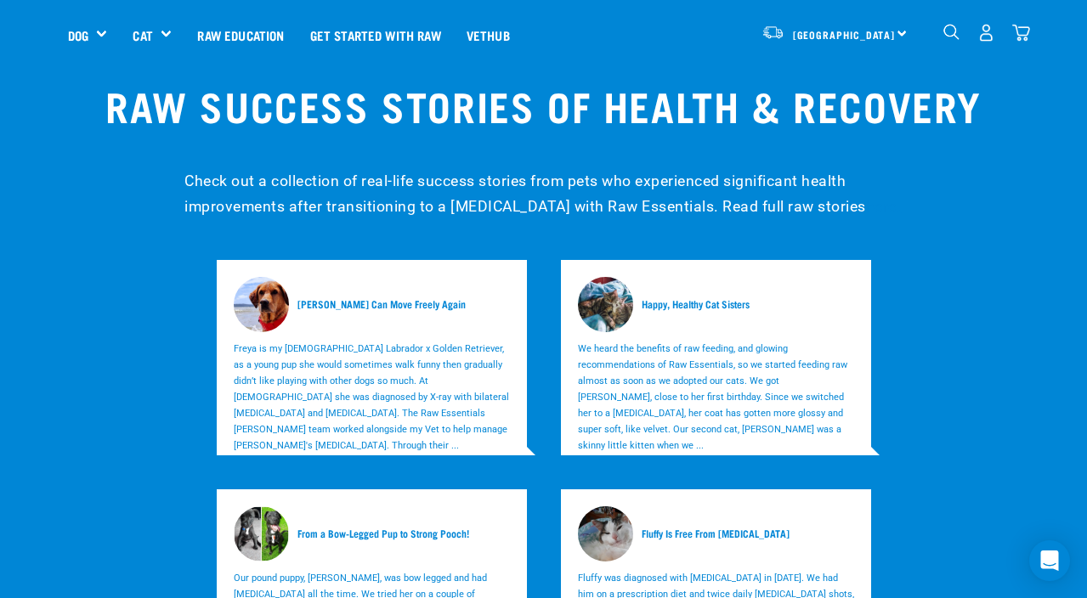
scroll to position [5520, 0]
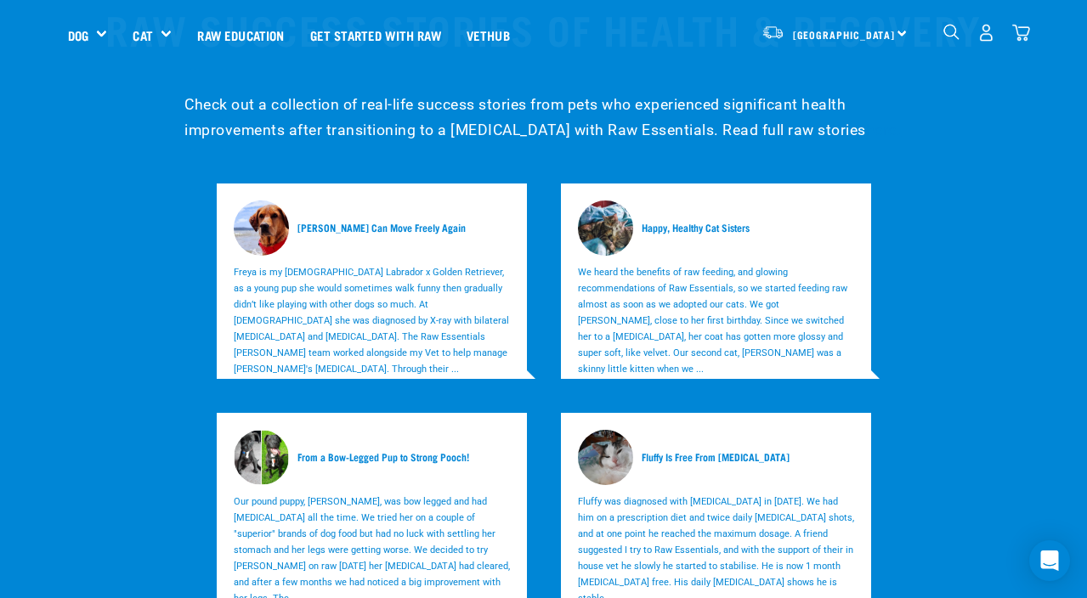
click at [617, 201] on img at bounding box center [615, 228] width 74 height 55
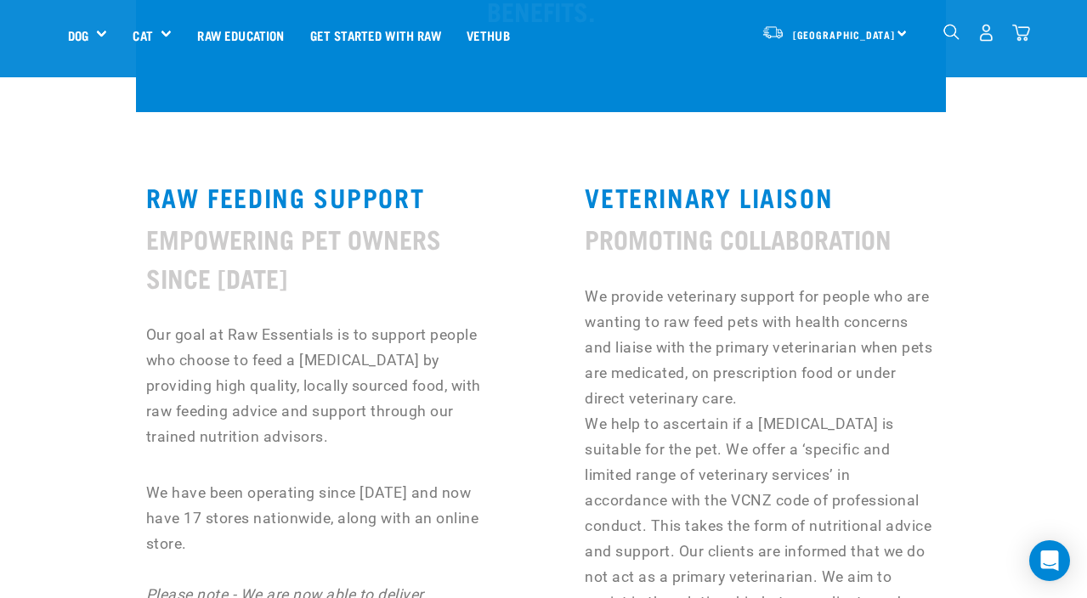
scroll to position [706, 3]
